Goal: Navigation & Orientation: Find specific page/section

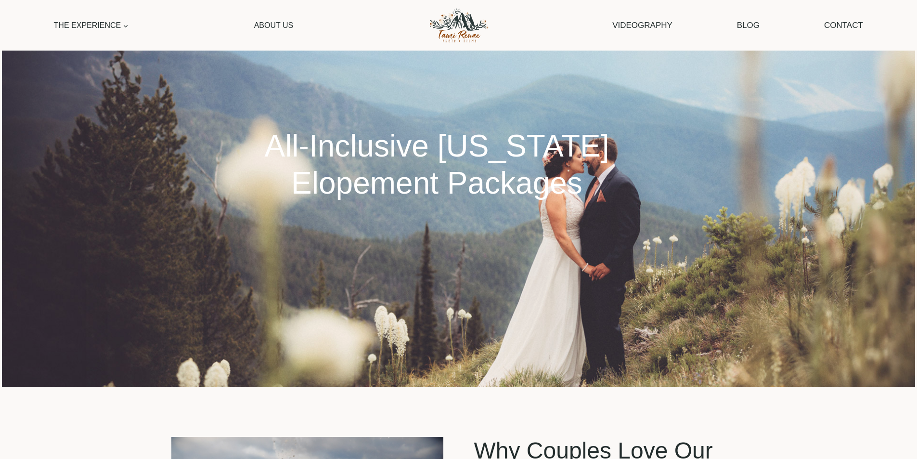
click at [103, 45] on link "Weddings" at bounding box center [102, 50] width 106 height 28
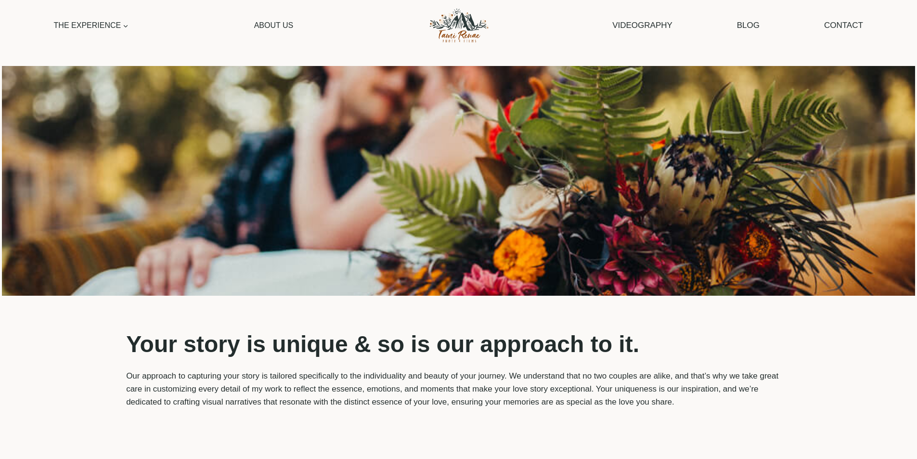
click at [93, 82] on link "Elopements" at bounding box center [102, 78] width 106 height 28
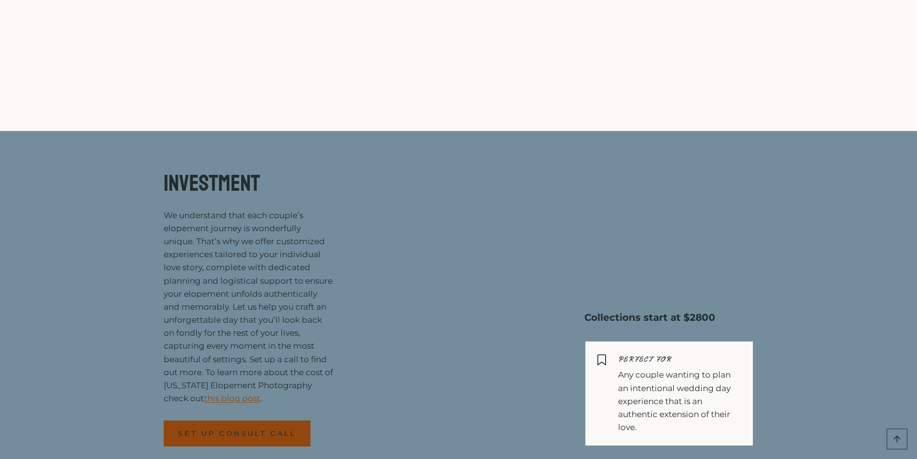
scroll to position [3818, 0]
